Goal: Use online tool/utility: Utilize a website feature to perform a specific function

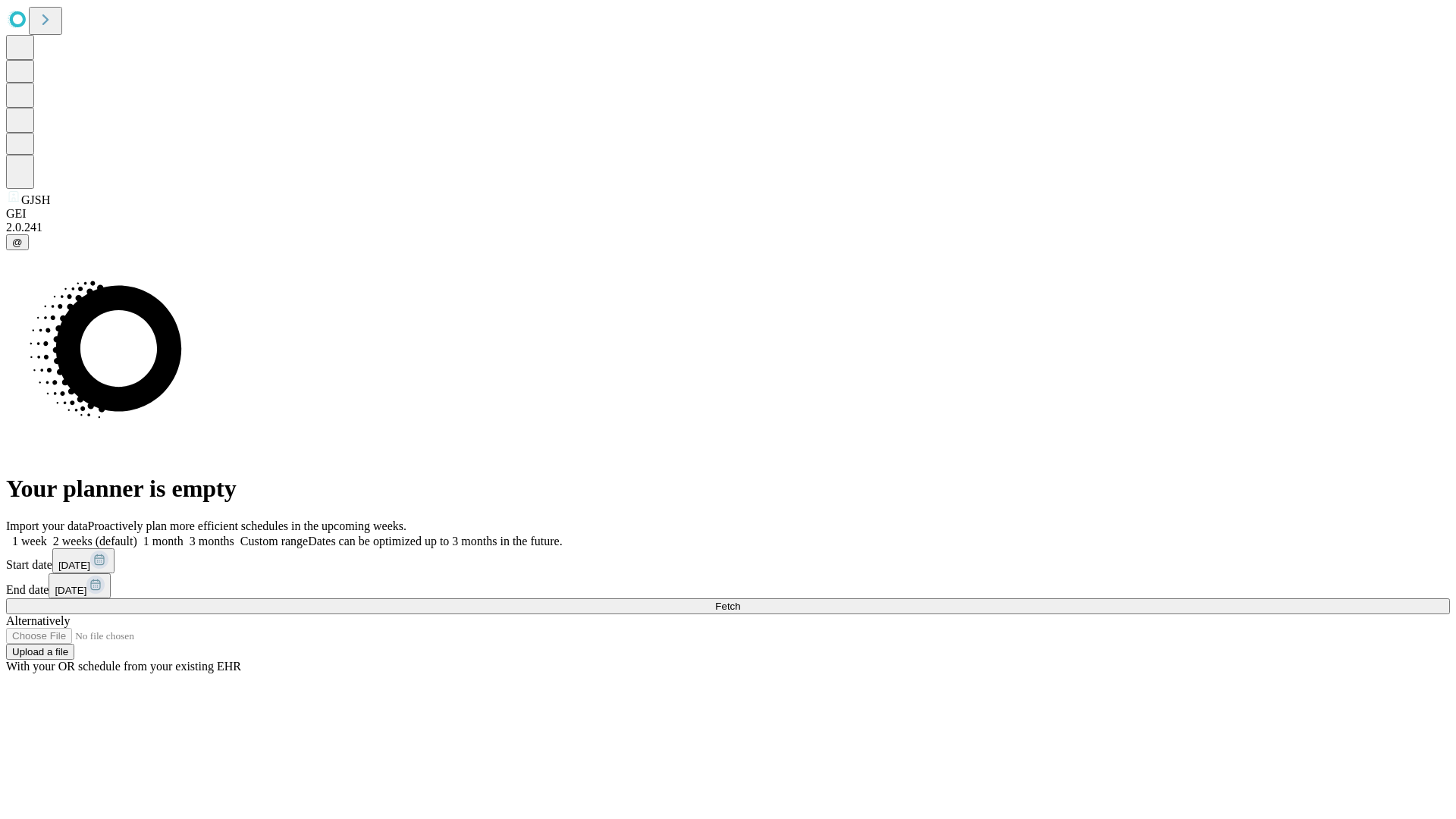
click at [740, 600] on span "Fetch" at bounding box center [728, 606] width 25 height 12
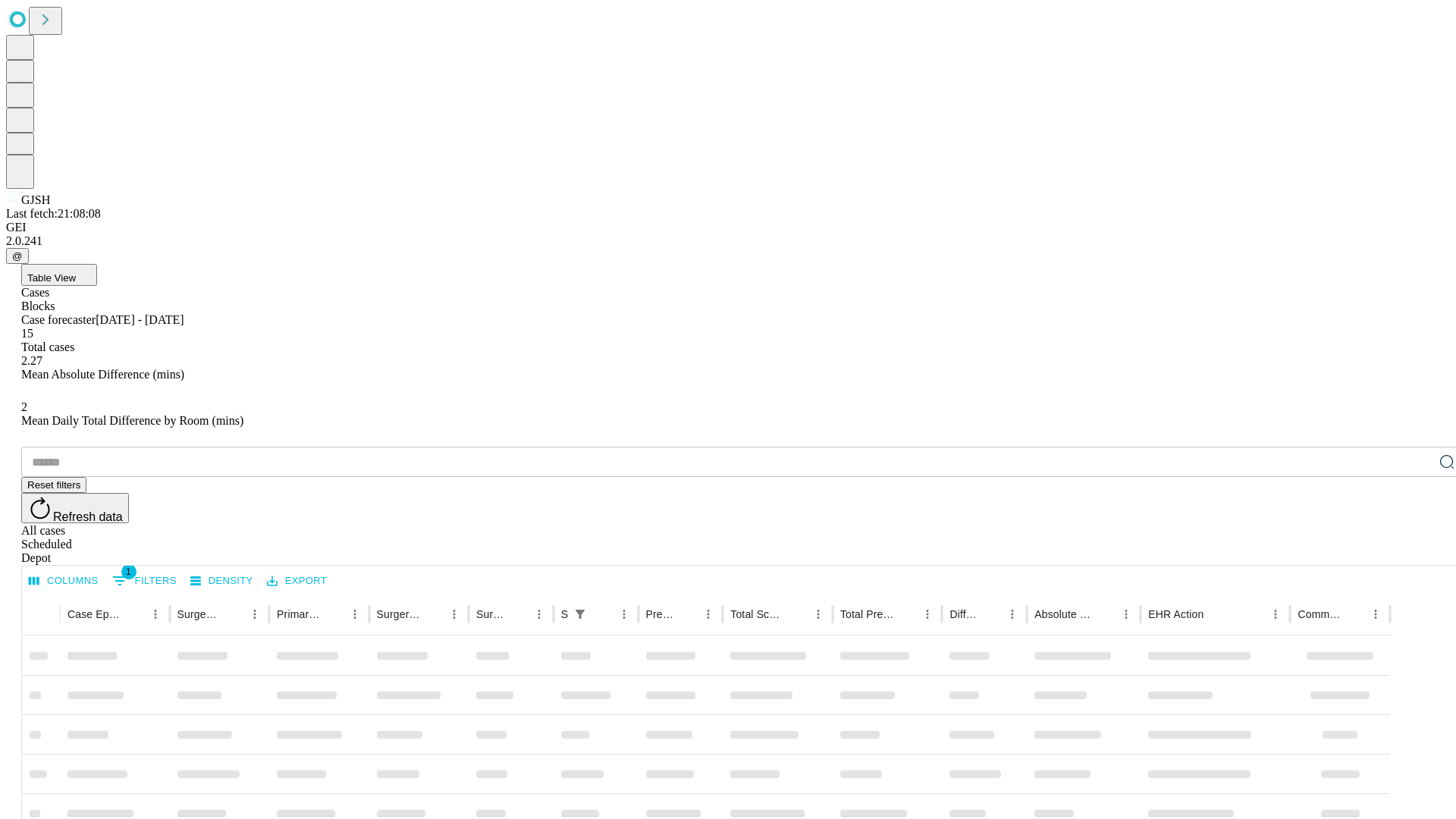
click at [76, 272] on span "Table View" at bounding box center [51, 278] width 48 height 12
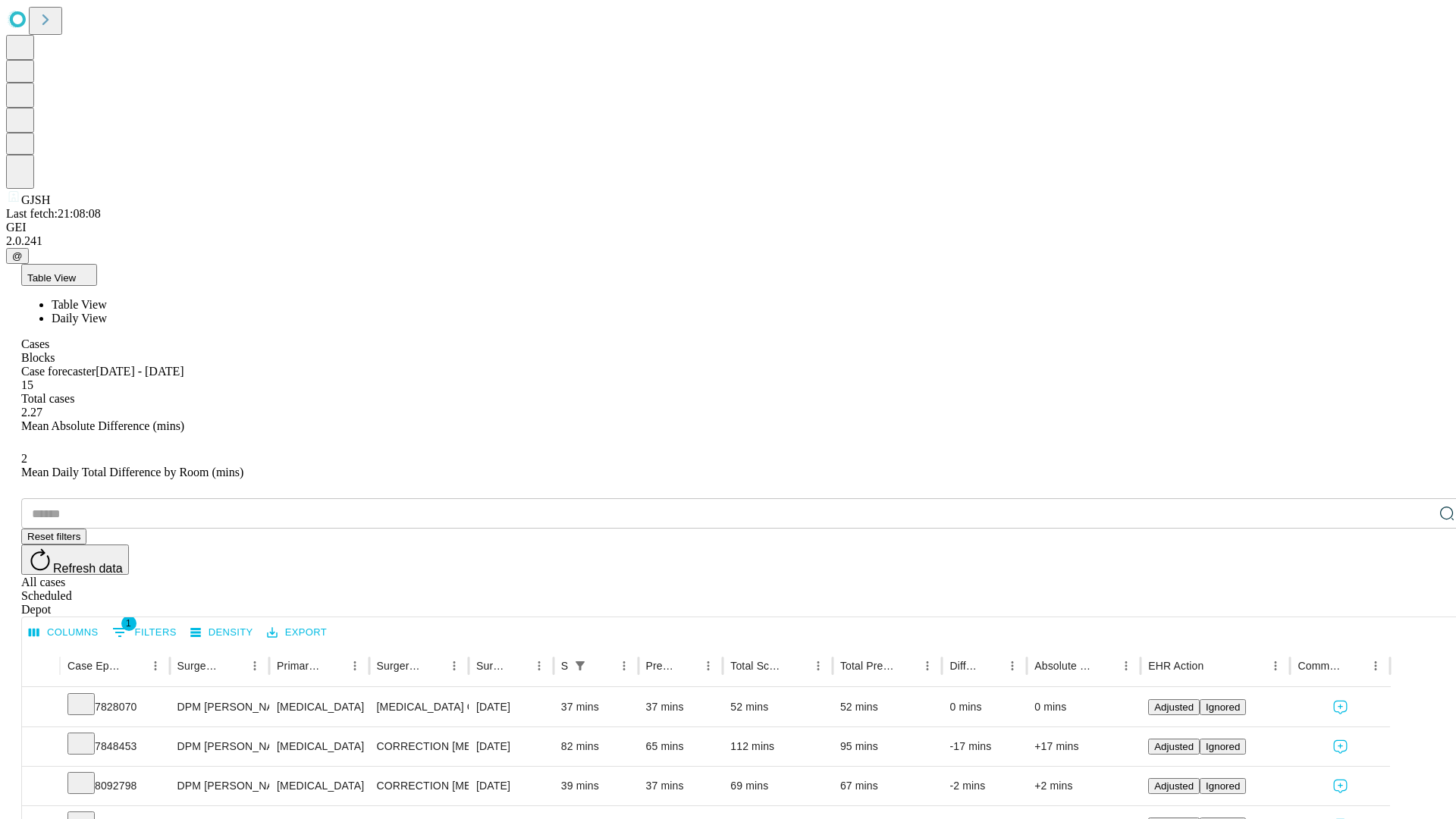
click at [107, 311] on span "Daily View" at bounding box center [79, 318] width 55 height 13
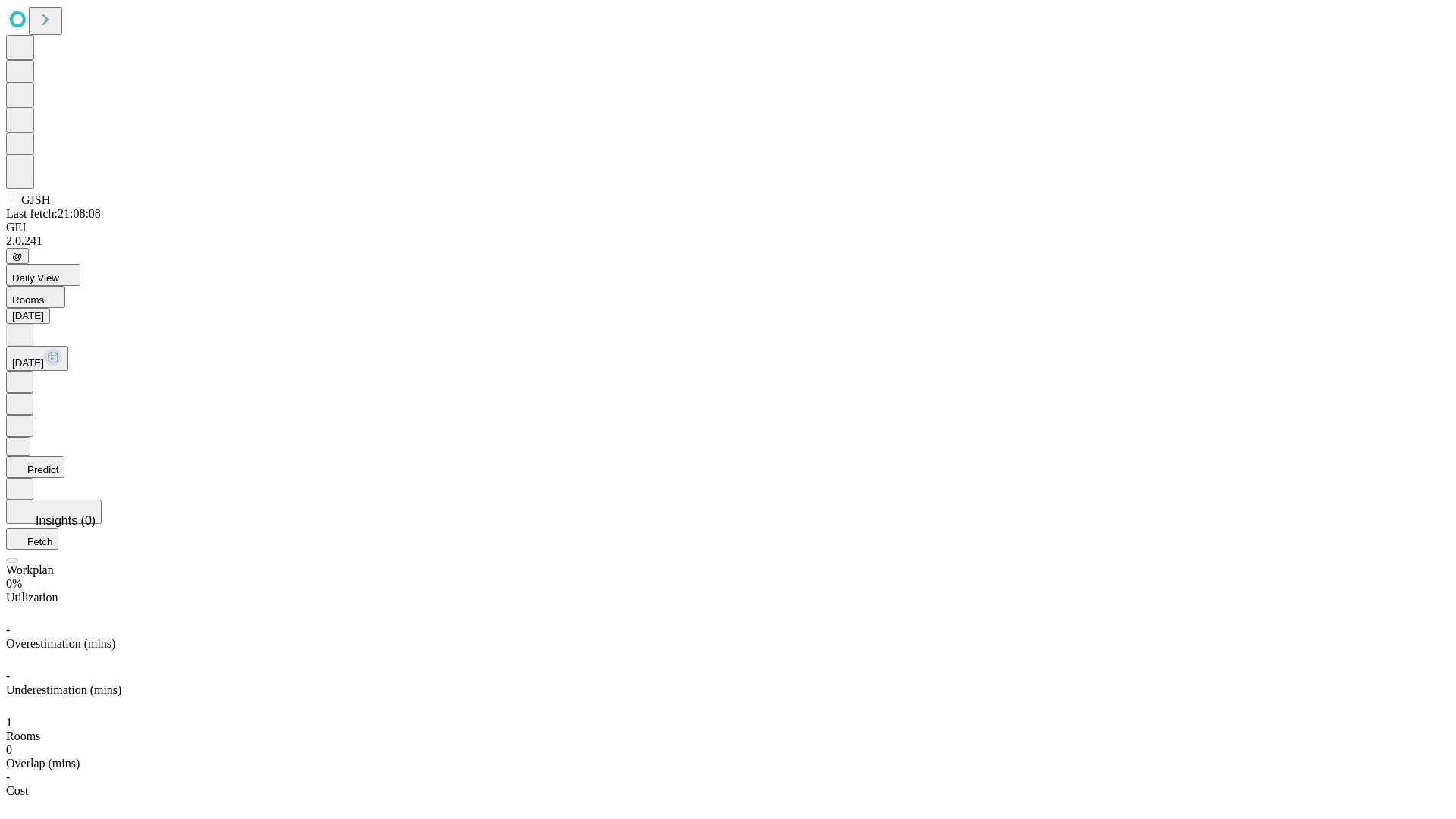
click at [64, 456] on button "Predict" at bounding box center [34, 467] width 58 height 22
